Goal: Task Accomplishment & Management: Manage account settings

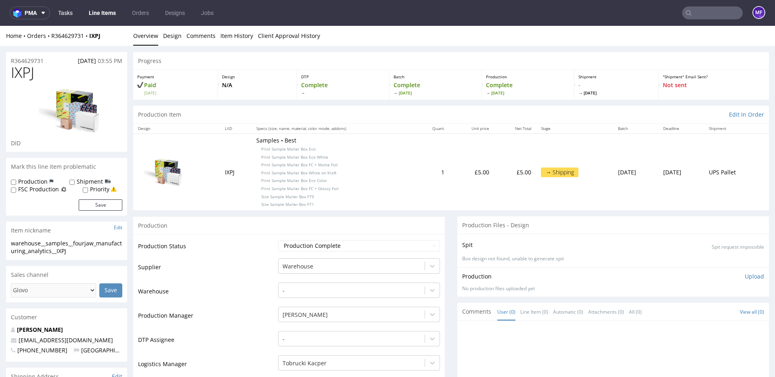
click at [69, 17] on link "Tasks" at bounding box center [65, 12] width 24 height 13
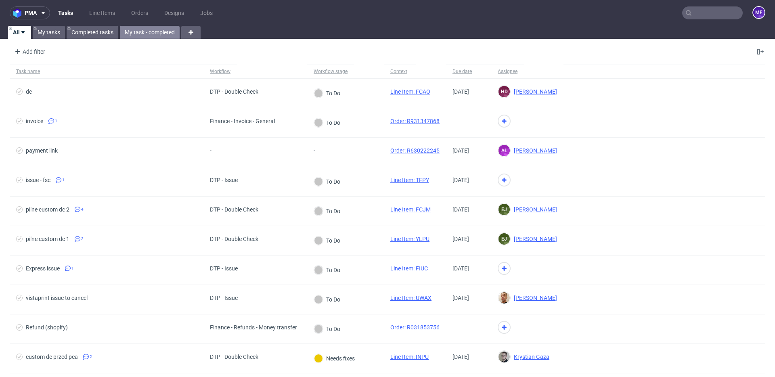
click at [159, 35] on link "My task - completed" at bounding box center [150, 32] width 60 height 13
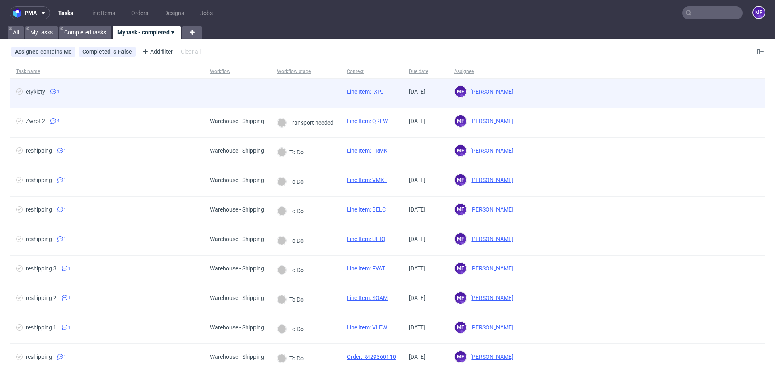
click at [278, 95] on span "-" at bounding box center [286, 93] width 19 height 10
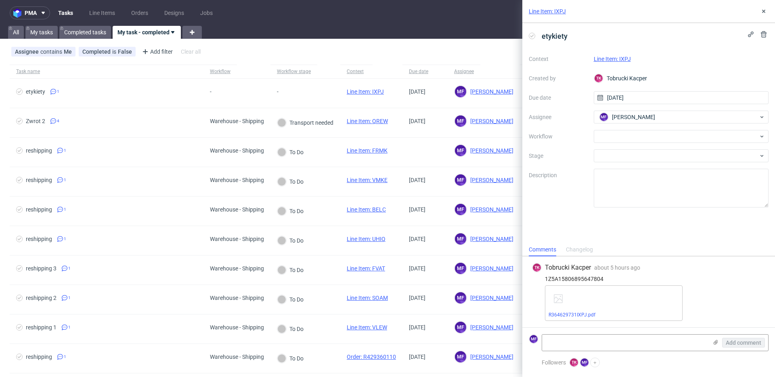
click at [715, 304] on div "R364629731IXPJ.pdf" at bounding box center [655, 304] width 221 height 36
click at [582, 313] on link "R364629731IXPJ.pdf" at bounding box center [572, 315] width 47 height 6
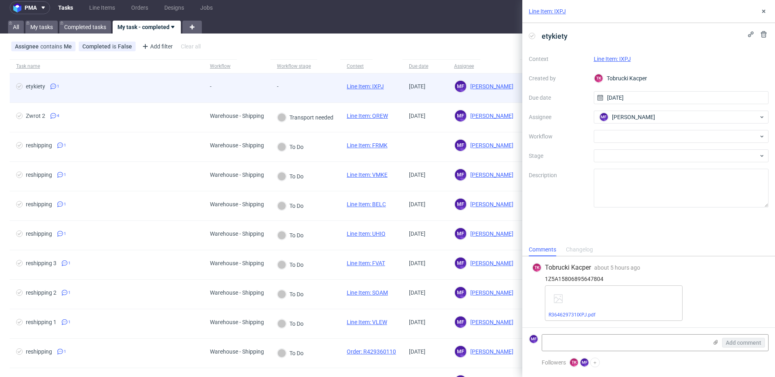
scroll to position [6, 0]
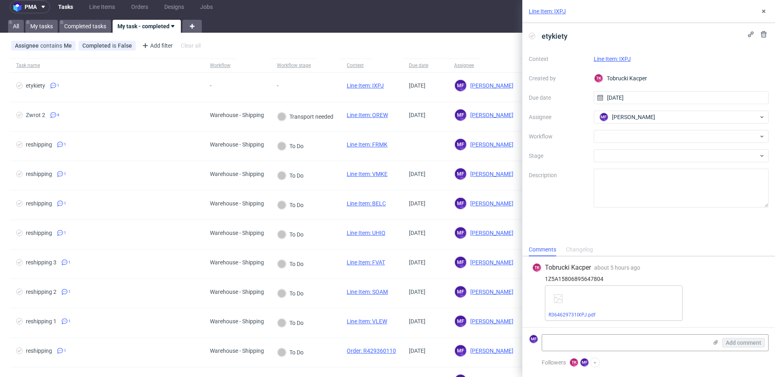
click at [622, 59] on link "Line Item: IXPJ" at bounding box center [612, 59] width 37 height 6
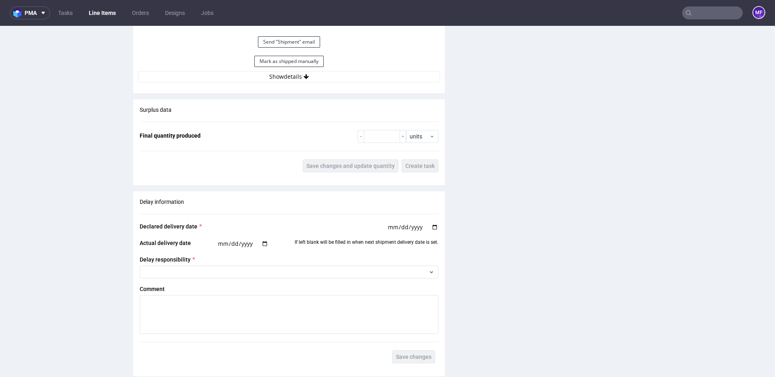
scroll to position [886, 0]
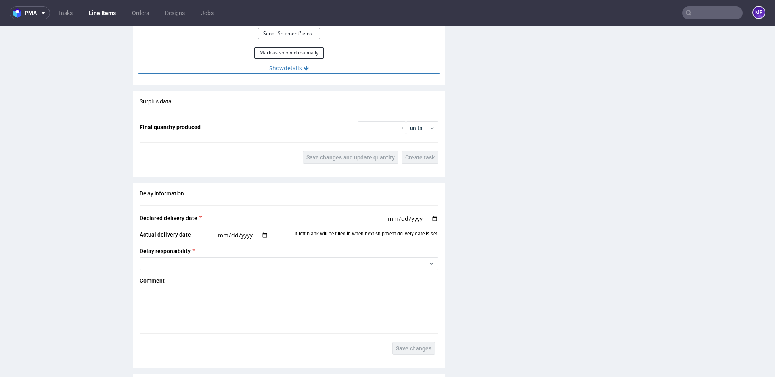
click at [305, 66] on icon at bounding box center [306, 68] width 5 height 6
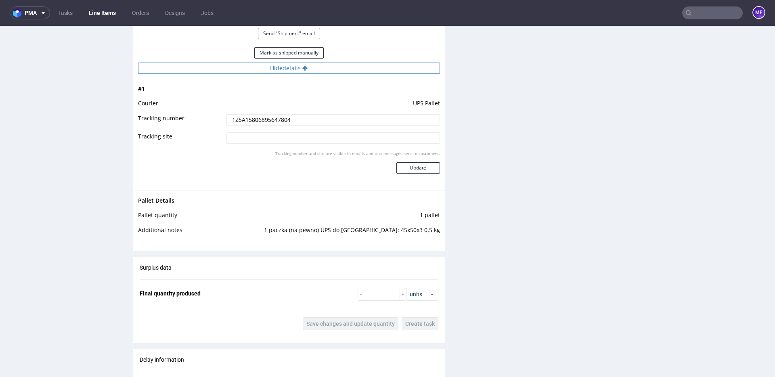
click at [305, 66] on icon at bounding box center [305, 68] width 5 height 6
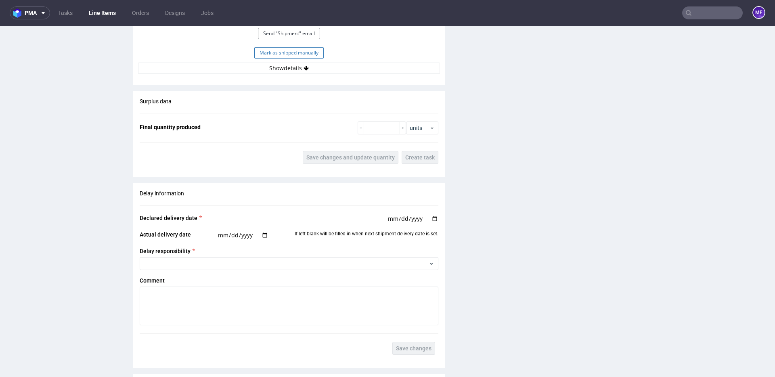
click at [300, 57] on button "Mark as shipped manually" at bounding box center [288, 52] width 69 height 11
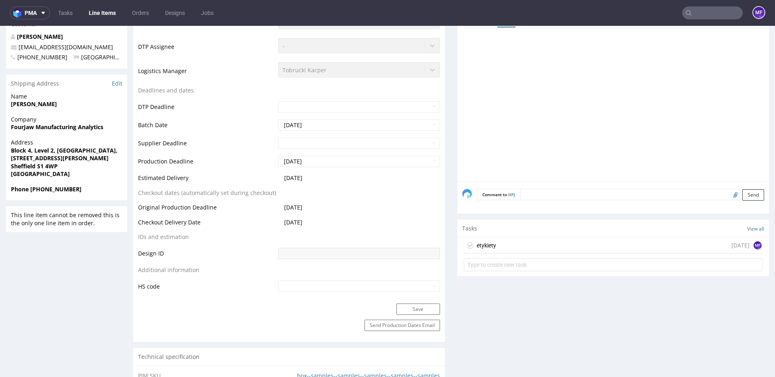
scroll to position [293, 0]
click at [502, 243] on div "etykiety [DATE] MF" at bounding box center [613, 246] width 299 height 16
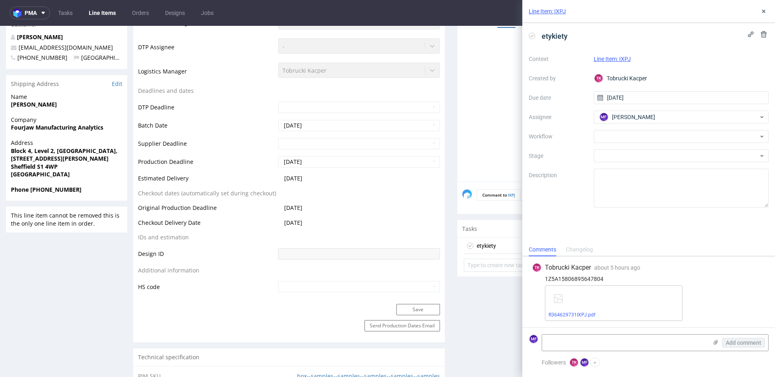
click at [633, 145] on div "Context Line Item: IXPJ Created by [PERSON_NAME] Kacper Due date [DATE] Assigne…" at bounding box center [649, 130] width 240 height 155
click at [633, 140] on div at bounding box center [681, 136] width 175 height 13
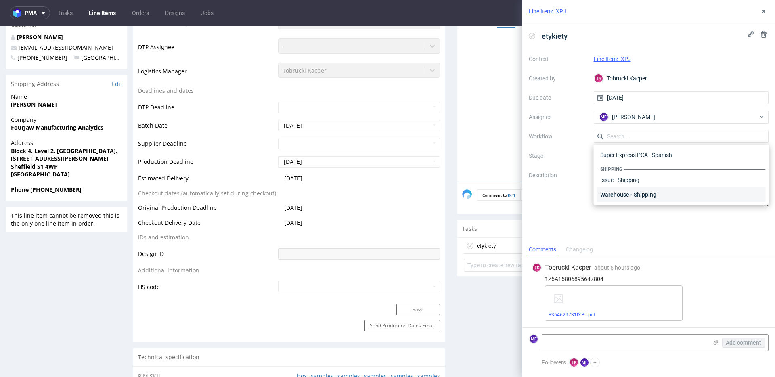
click at [629, 194] on div "Warehouse - Shipping" at bounding box center [681, 194] width 169 height 15
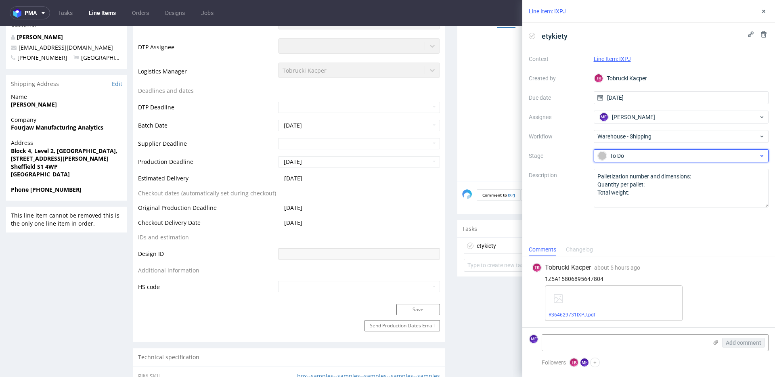
click at [631, 156] on div "To Do" at bounding box center [678, 155] width 161 height 9
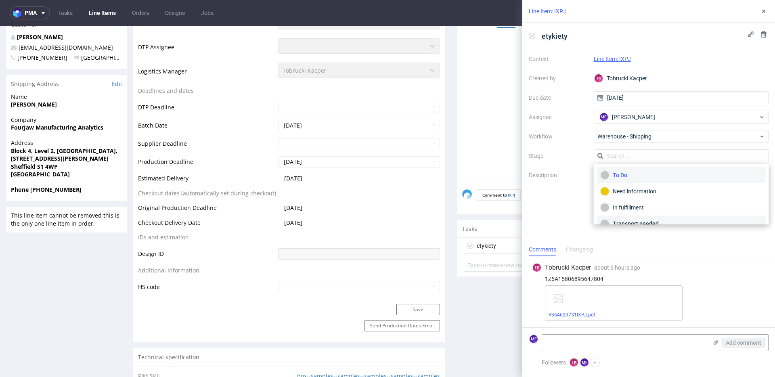
scroll to position [43, 0]
click at [637, 209] on div "Completed" at bounding box center [682, 213] width 162 height 9
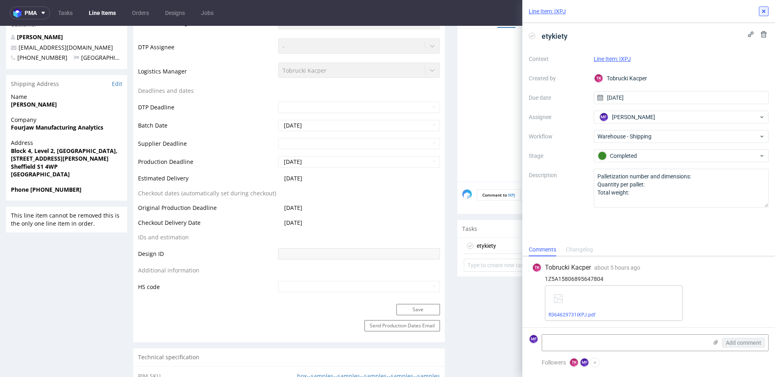
click at [764, 13] on icon at bounding box center [764, 11] width 6 height 6
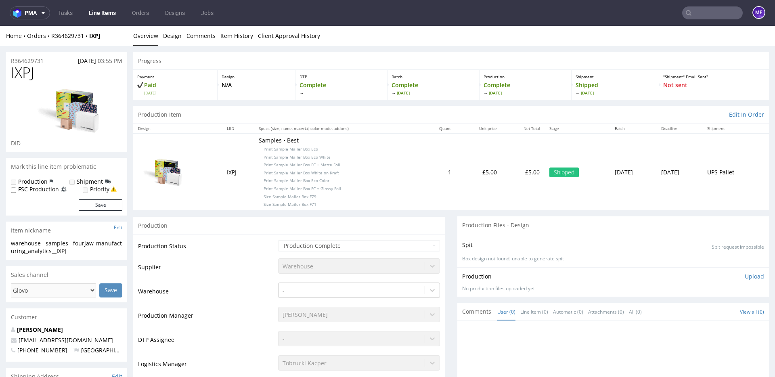
click at [105, 13] on link "Line Items" at bounding box center [102, 12] width 37 height 13
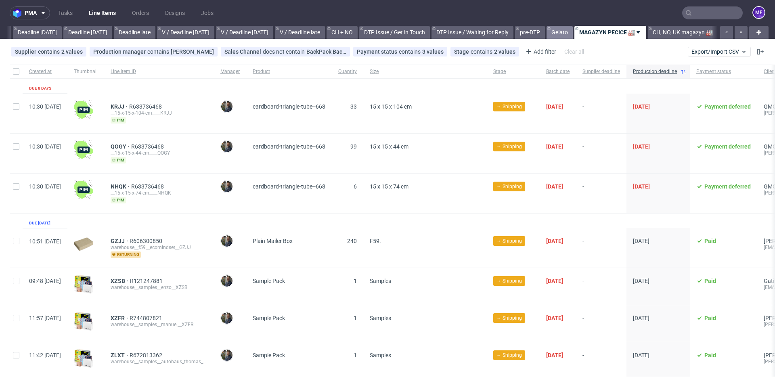
click at [556, 32] on link "Gelato" at bounding box center [560, 32] width 26 height 13
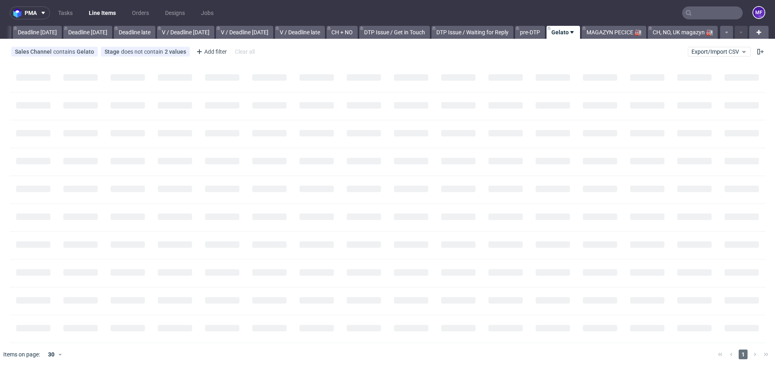
scroll to position [0, 863]
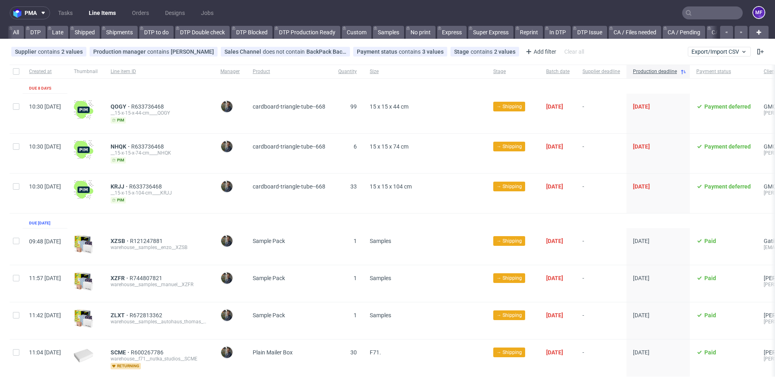
scroll to position [0, 863]
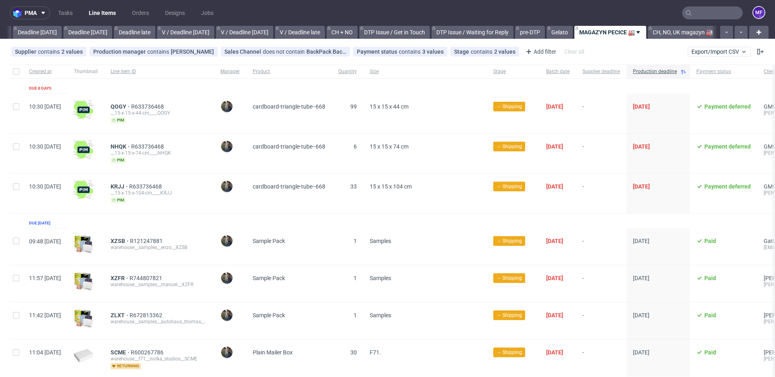
click at [701, 18] on input "text" at bounding box center [713, 12] width 61 height 13
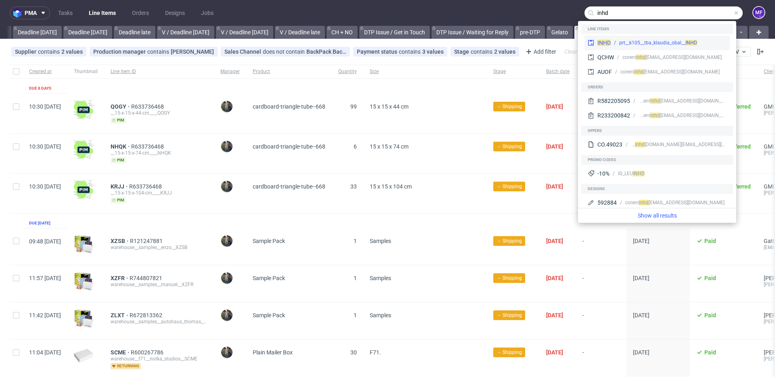
type input "inhd"
click at [658, 40] on div "prt__k105__tba_klaudia_obal__ INHD" at bounding box center [659, 42] width 78 height 7
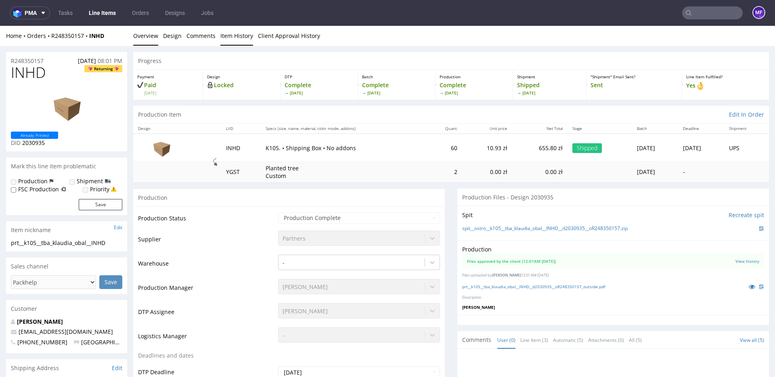
click at [225, 37] on link "Item History" at bounding box center [237, 36] width 33 height 20
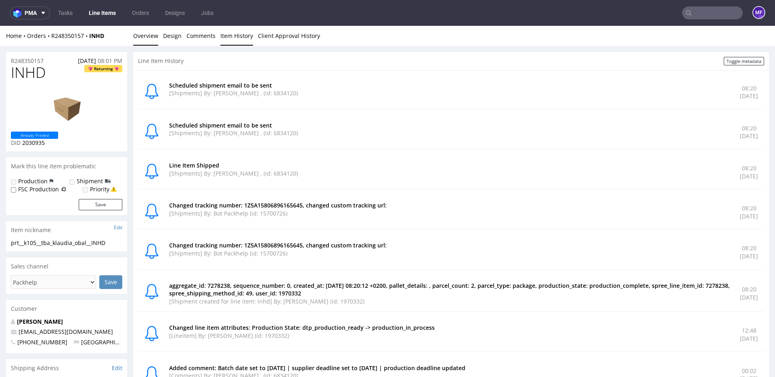
click at [145, 38] on link "Overview" at bounding box center [145, 36] width 25 height 20
